Goal: Navigation & Orientation: Find specific page/section

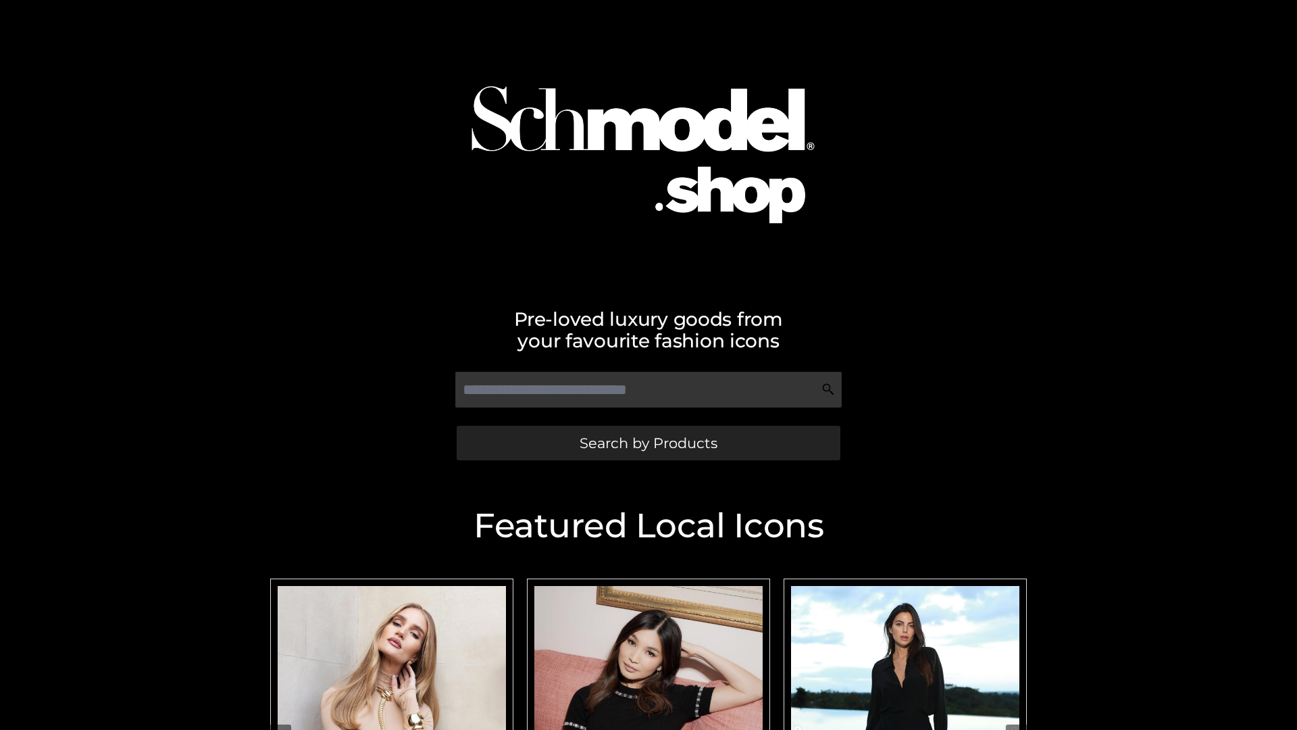
click at [648, 442] on span "Search by Products" at bounding box center [649, 443] width 138 height 14
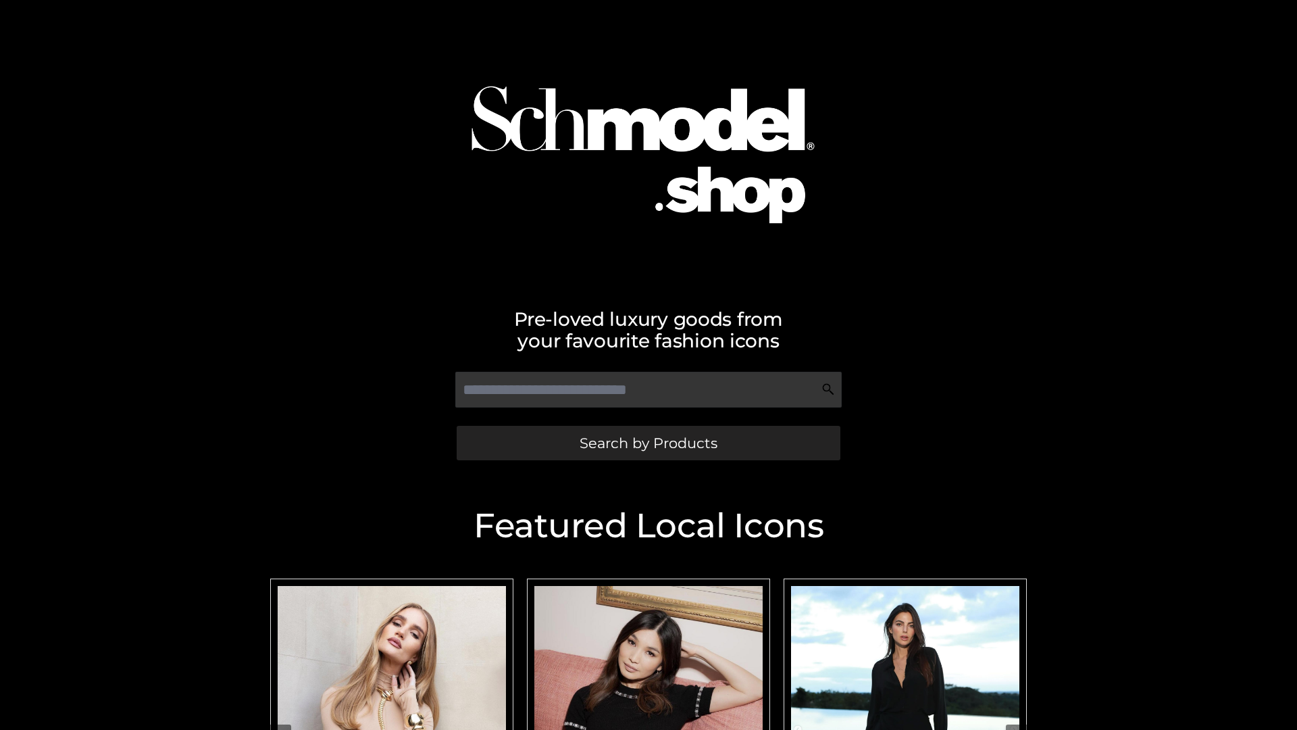
click at [648, 442] on span "Search by Products" at bounding box center [649, 443] width 138 height 14
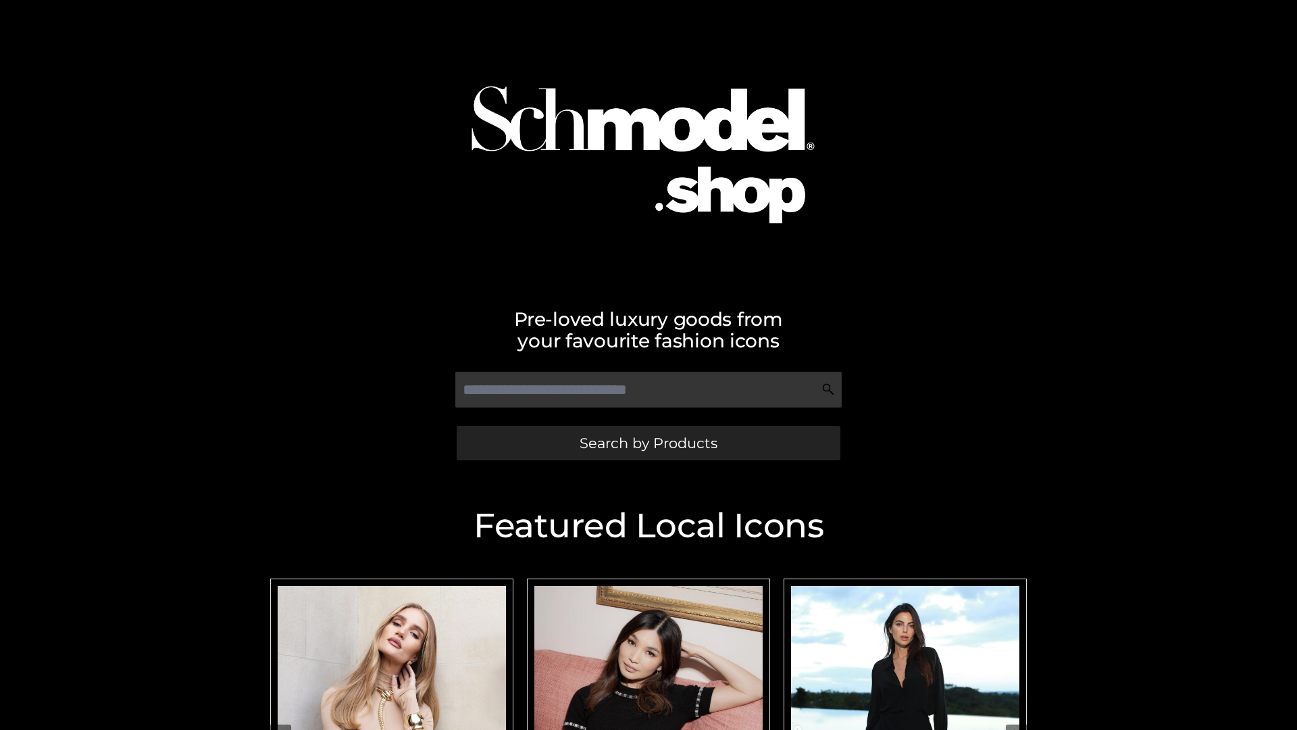
click at [648, 442] on span "Search by Products" at bounding box center [649, 443] width 138 height 14
